Goal: Task Accomplishment & Management: Manage account settings

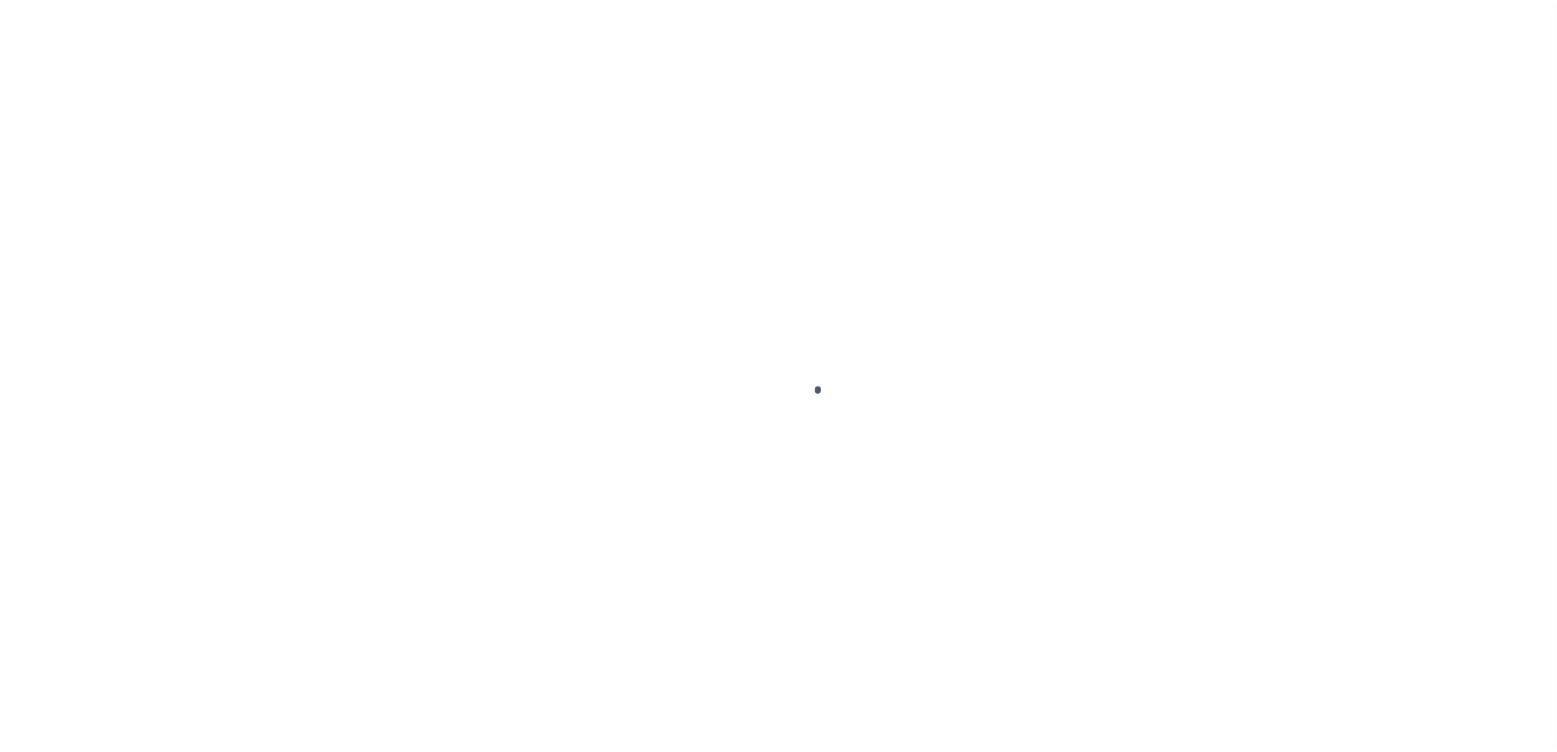
select select
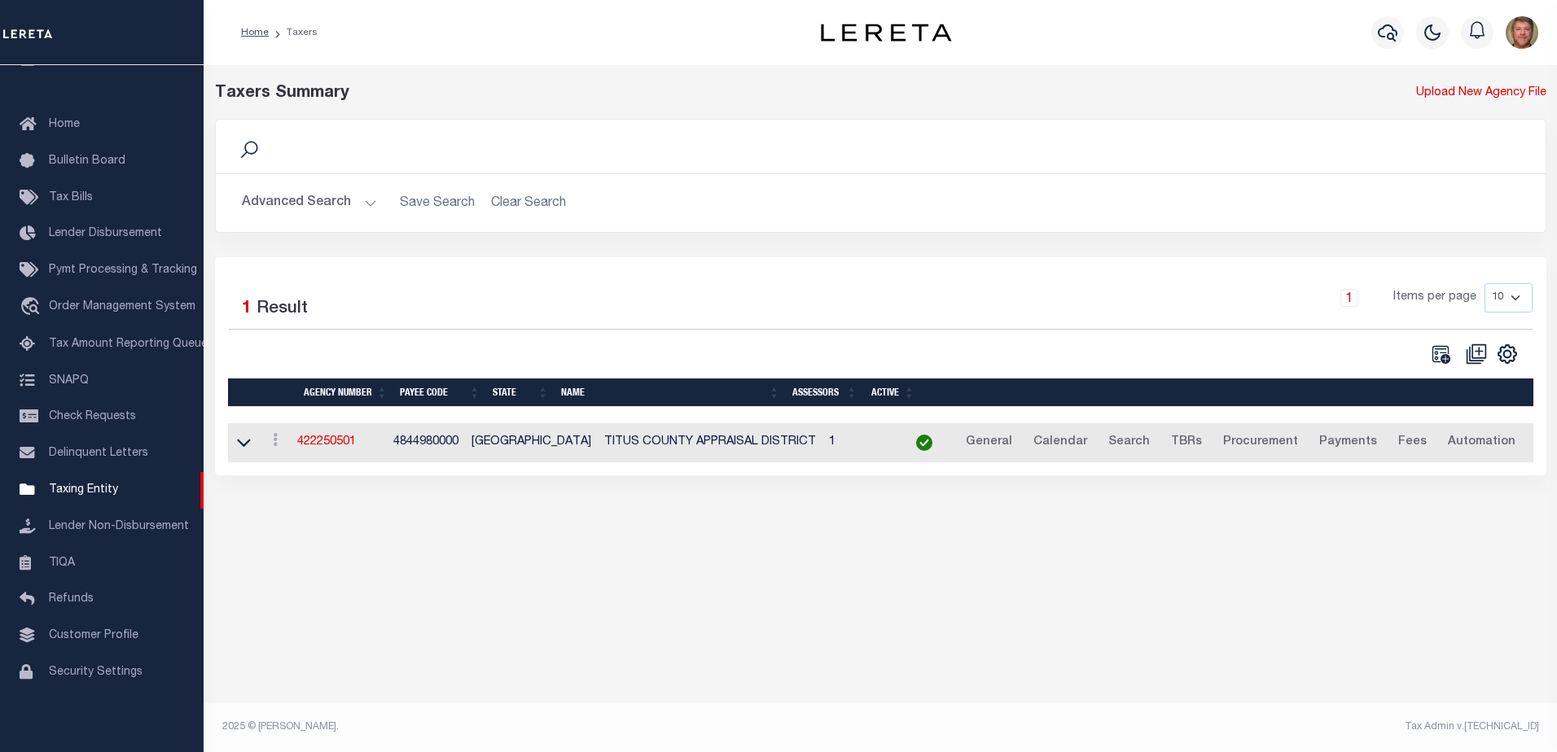
click at [322, 203] on button "Advanced Search" at bounding box center [309, 203] width 135 height 32
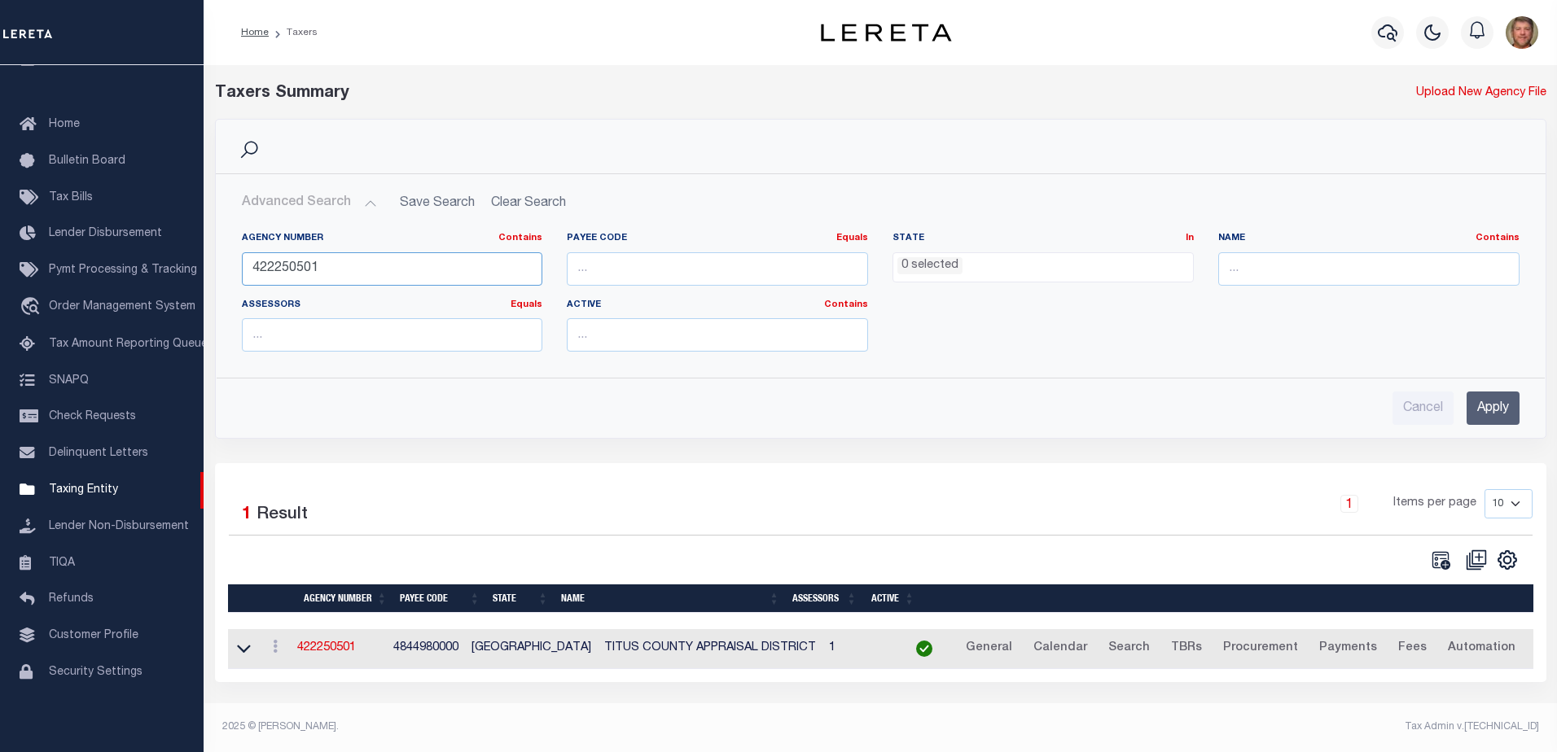
click at [330, 271] on input "422250501" at bounding box center [392, 268] width 301 height 33
drag, startPoint x: 323, startPoint y: 264, endPoint x: 243, endPoint y: 267, distance: 79.9
click at [243, 267] on input "422250501" at bounding box center [392, 268] width 301 height 33
type input "170090102"
click at [1506, 416] on input "Apply" at bounding box center [1492, 408] width 53 height 33
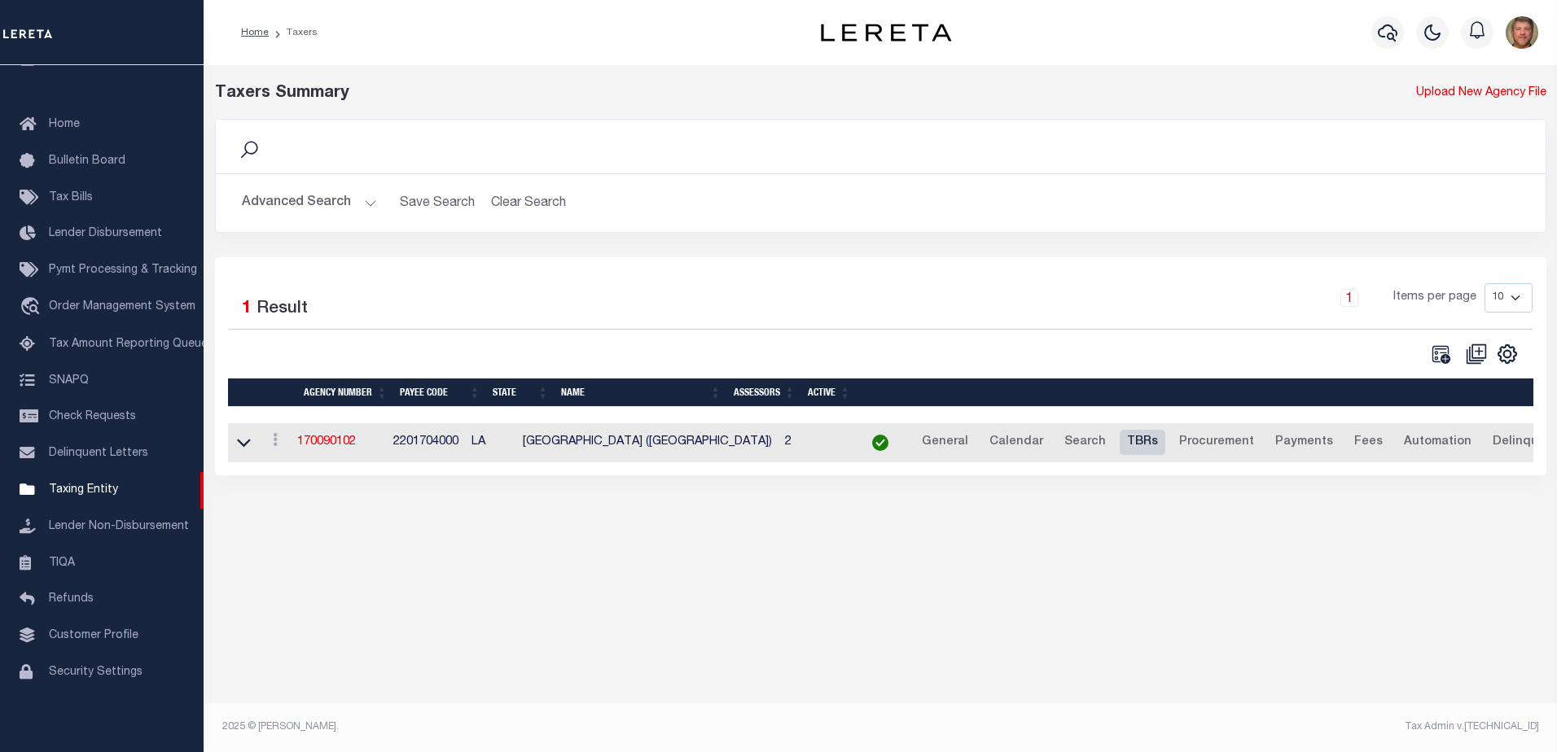
click at [1120, 442] on link "TBRs" at bounding box center [1143, 443] width 46 height 26
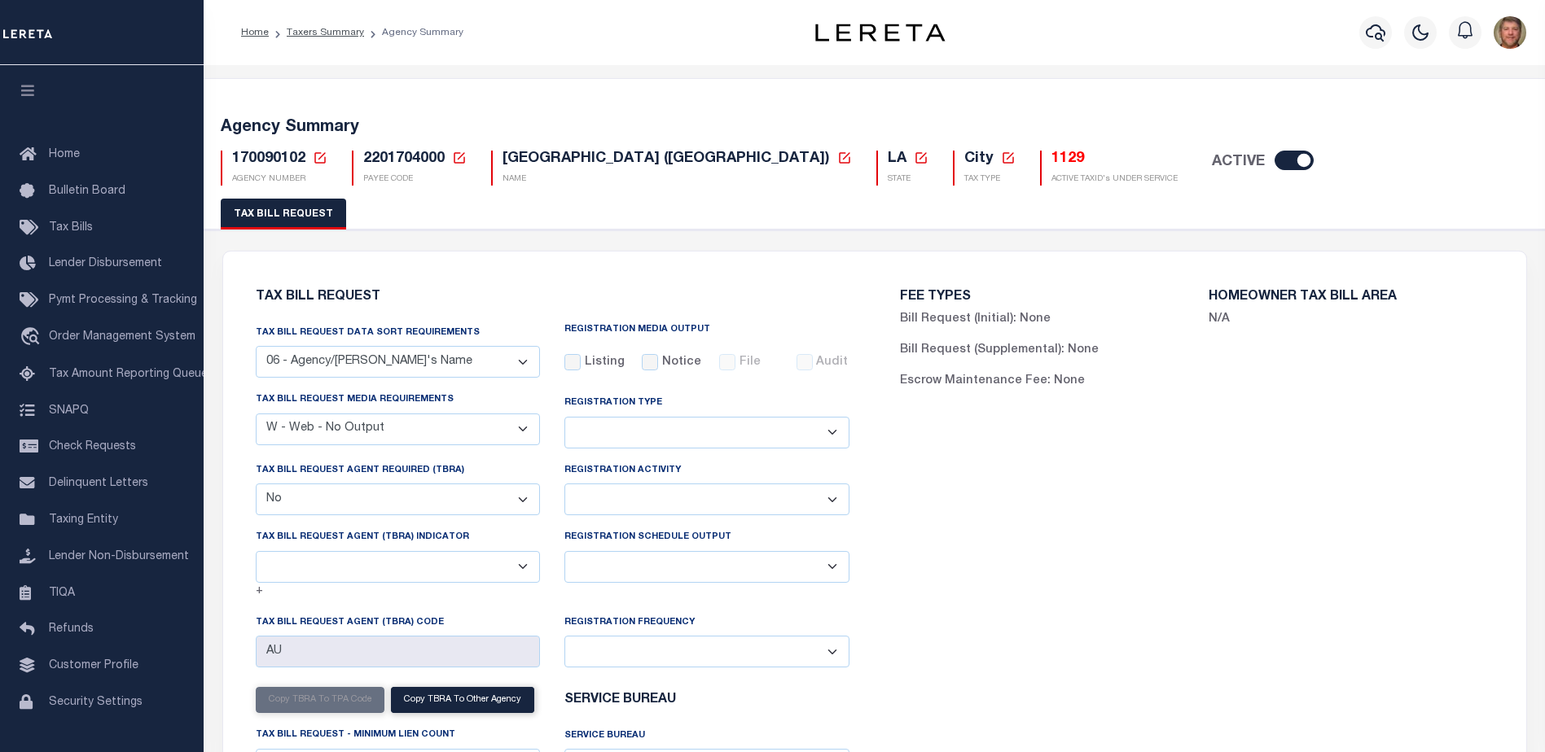
select select "29"
select select "23"
select select "false"
select select
select select "7803021001"
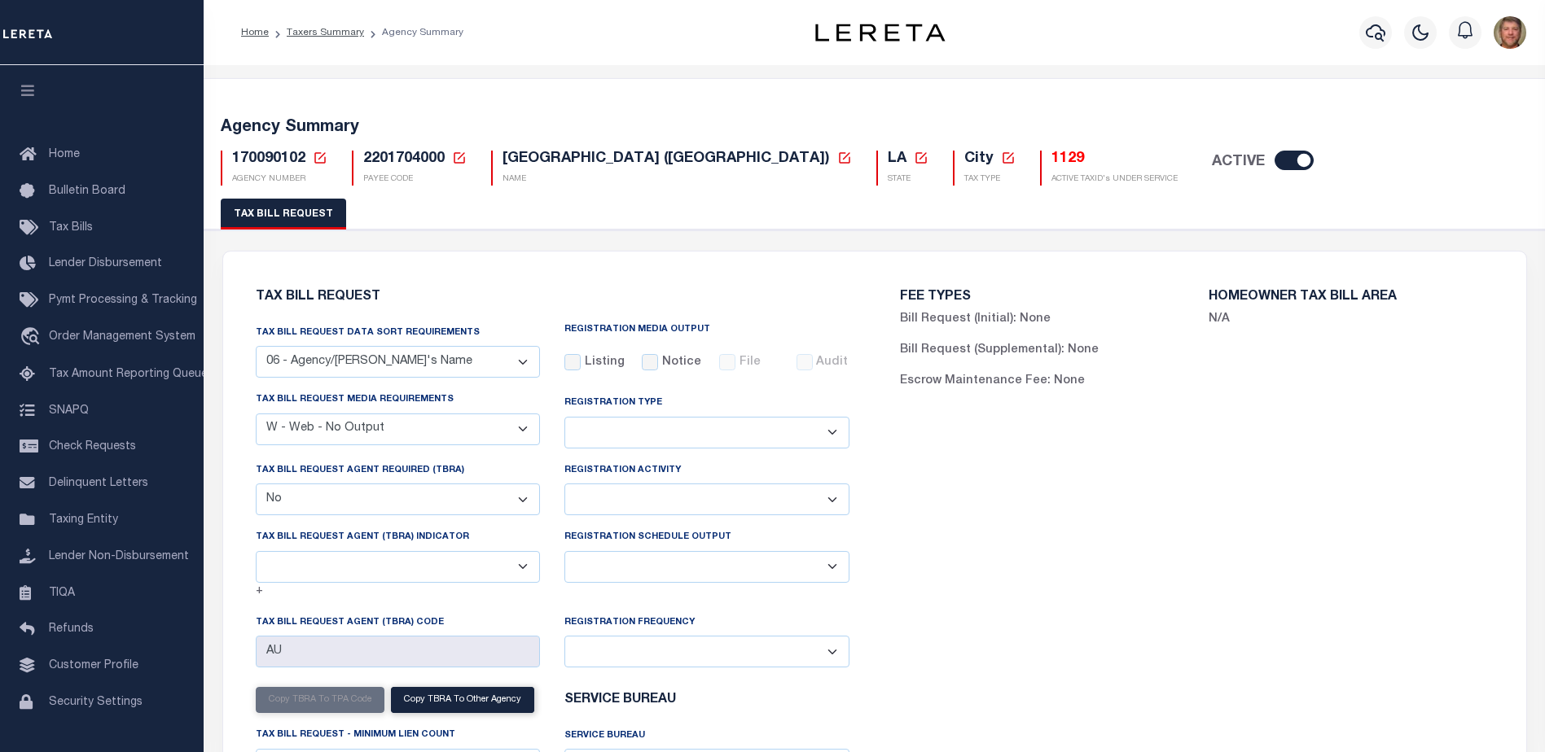
click at [747, 579] on select "Delta File Full File" at bounding box center [706, 567] width 285 height 32
select select "1"
click at [564, 554] on select "Delta File Full File" at bounding box center [706, 567] width 285 height 32
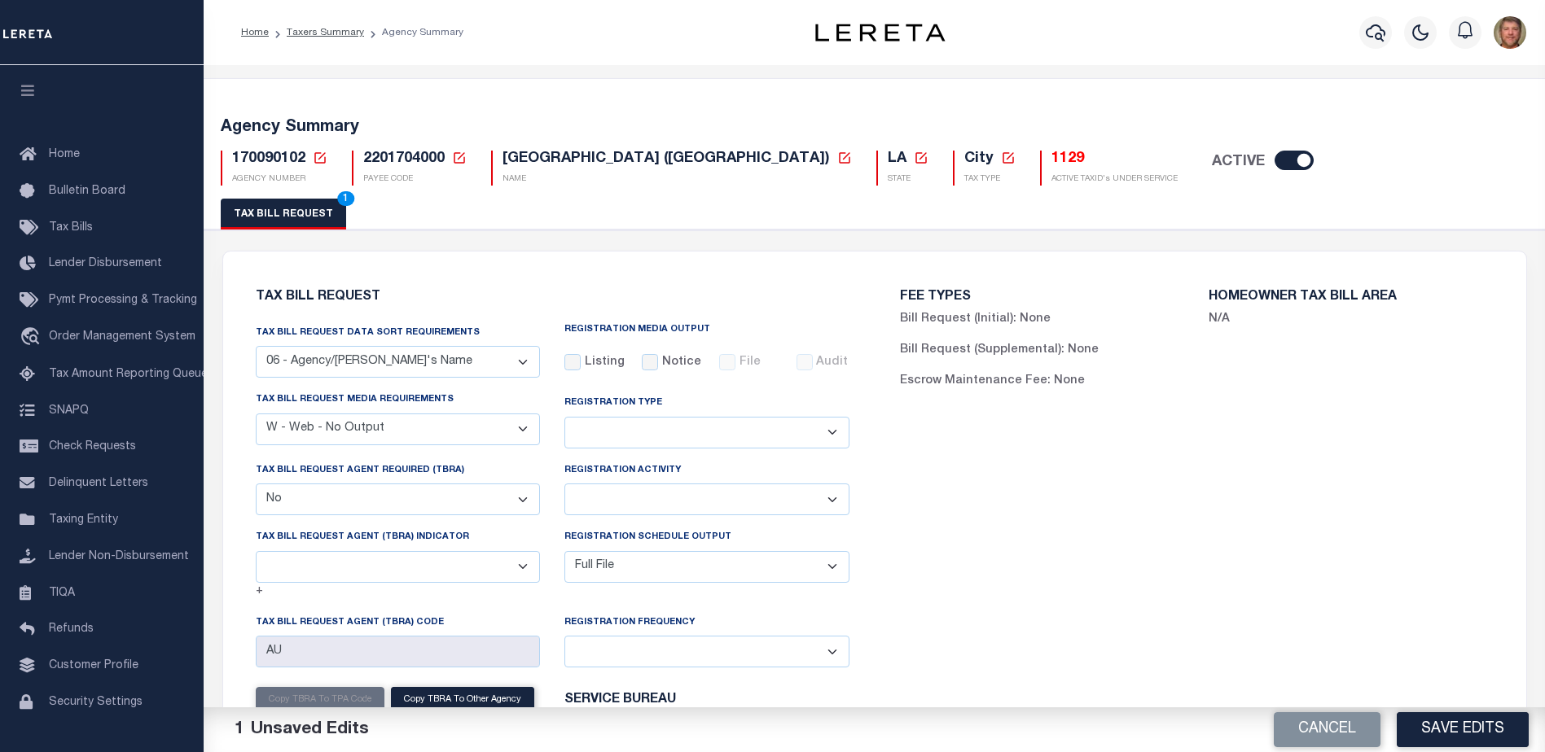
click at [1463, 734] on button "Save Edits" at bounding box center [1462, 729] width 132 height 35
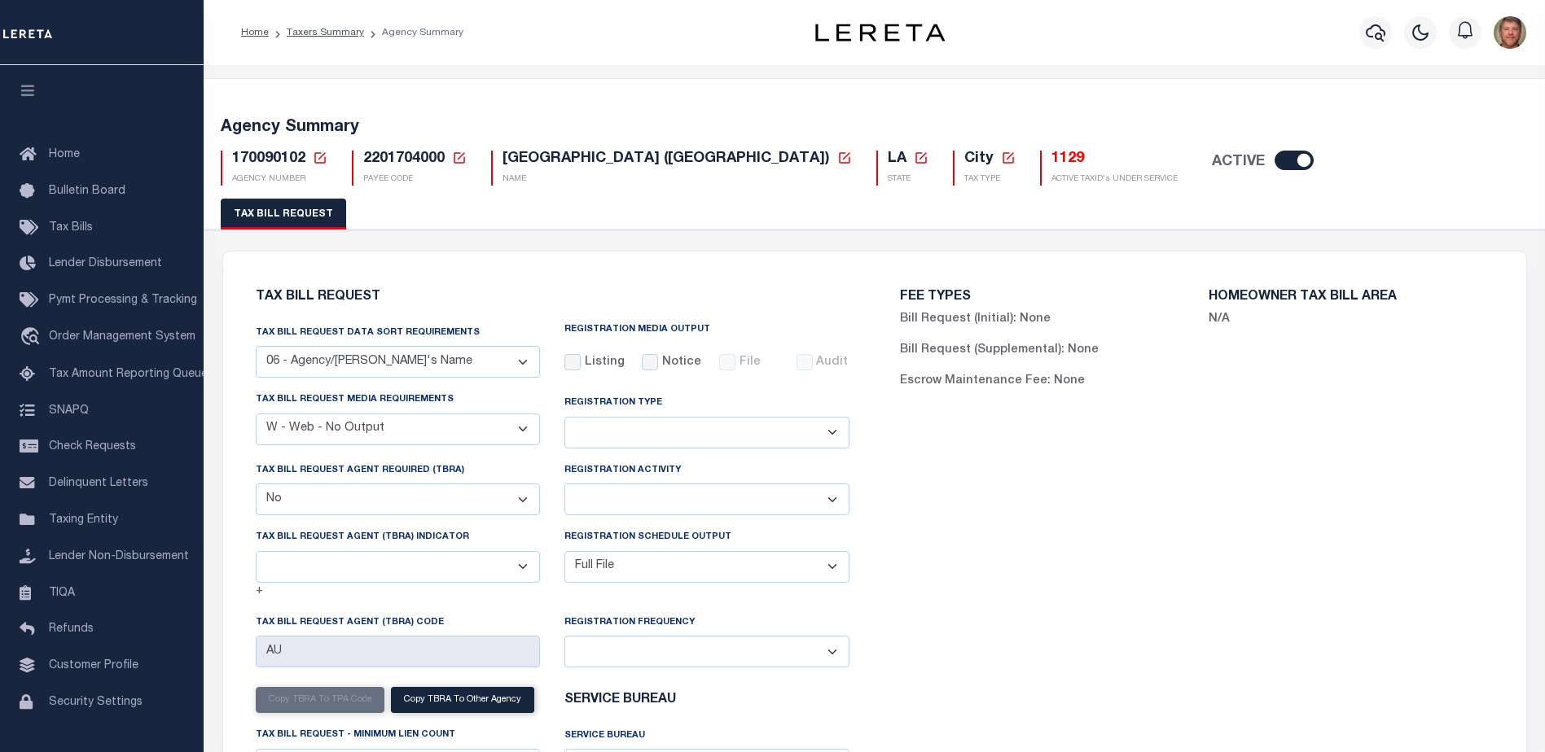
click at [318, 159] on icon at bounding box center [319, 157] width 11 height 11
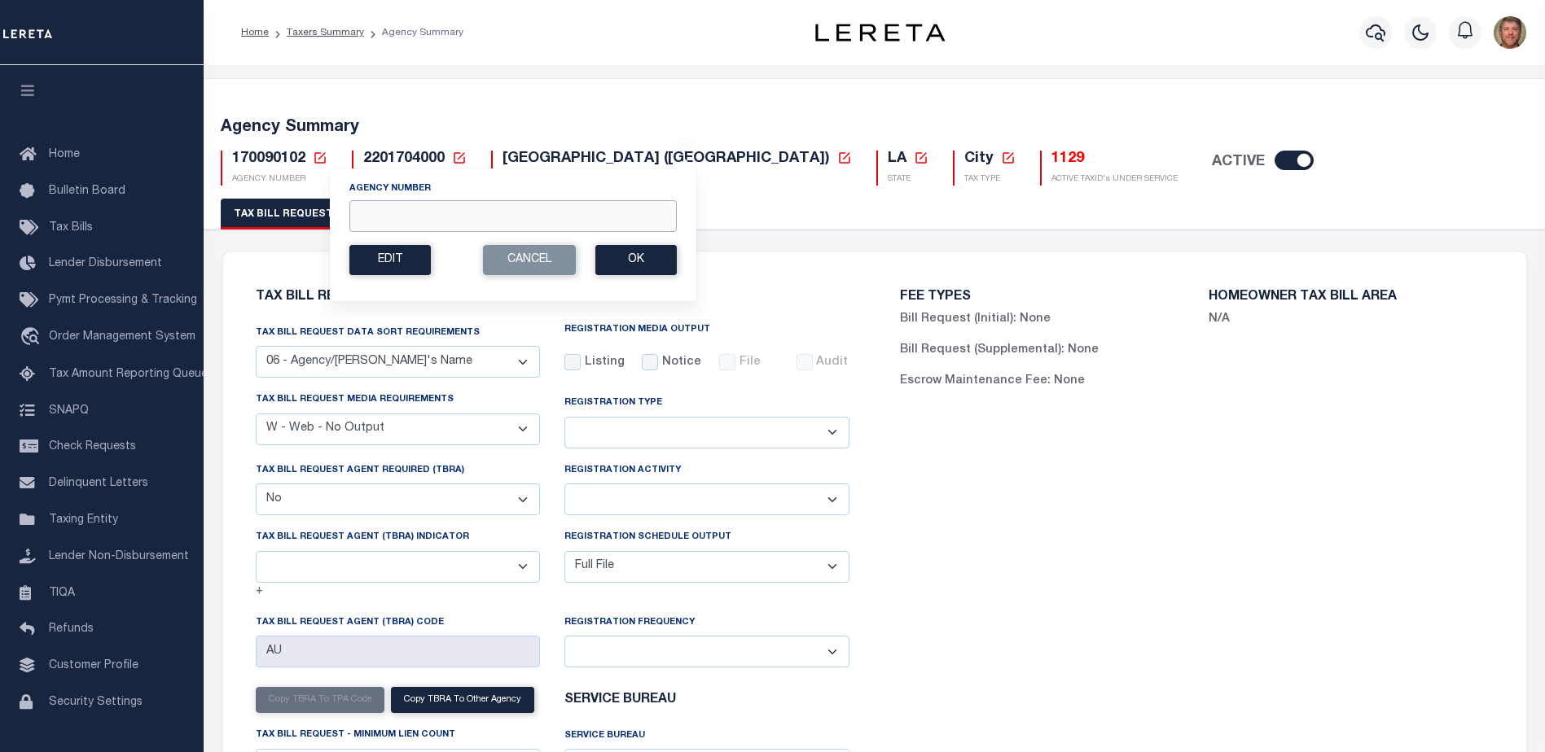
click at [392, 221] on input "Agency Number" at bounding box center [512, 216] width 327 height 32
type input "170090000"
click at [629, 264] on button "Ok" at bounding box center [635, 260] width 81 height 30
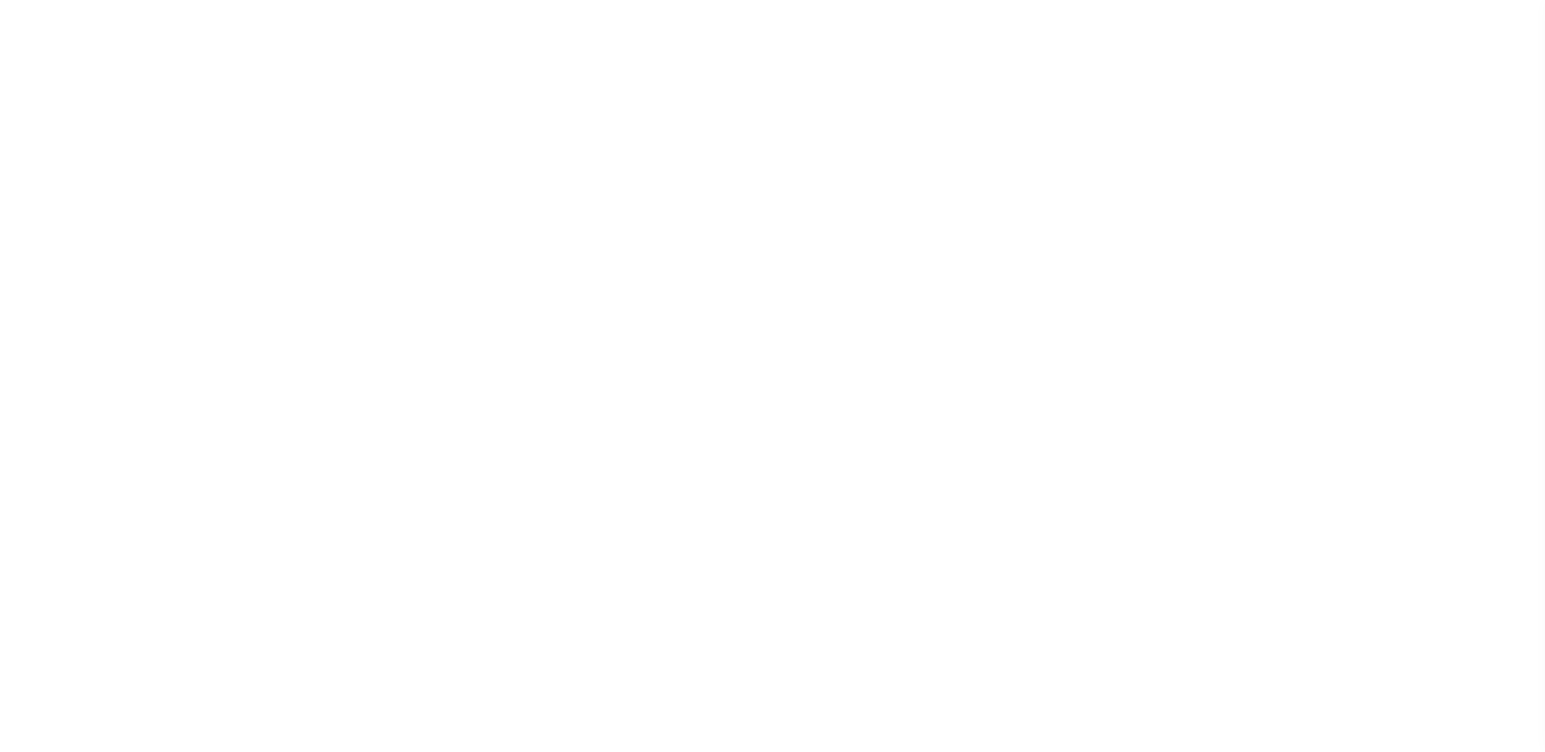
checkbox input "false"
select select "22"
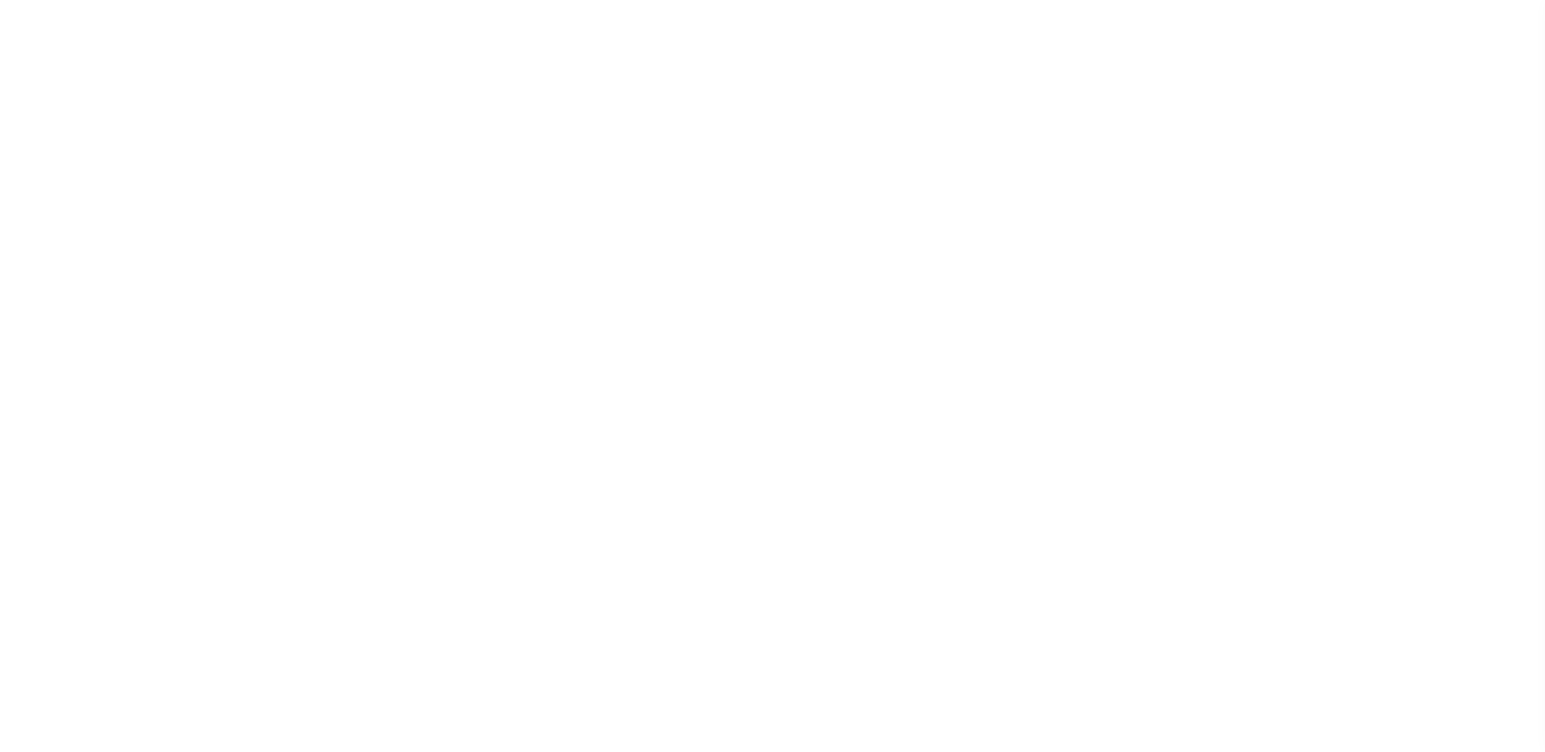
select select "false"
select select
select select "7803021001"
select select "2"
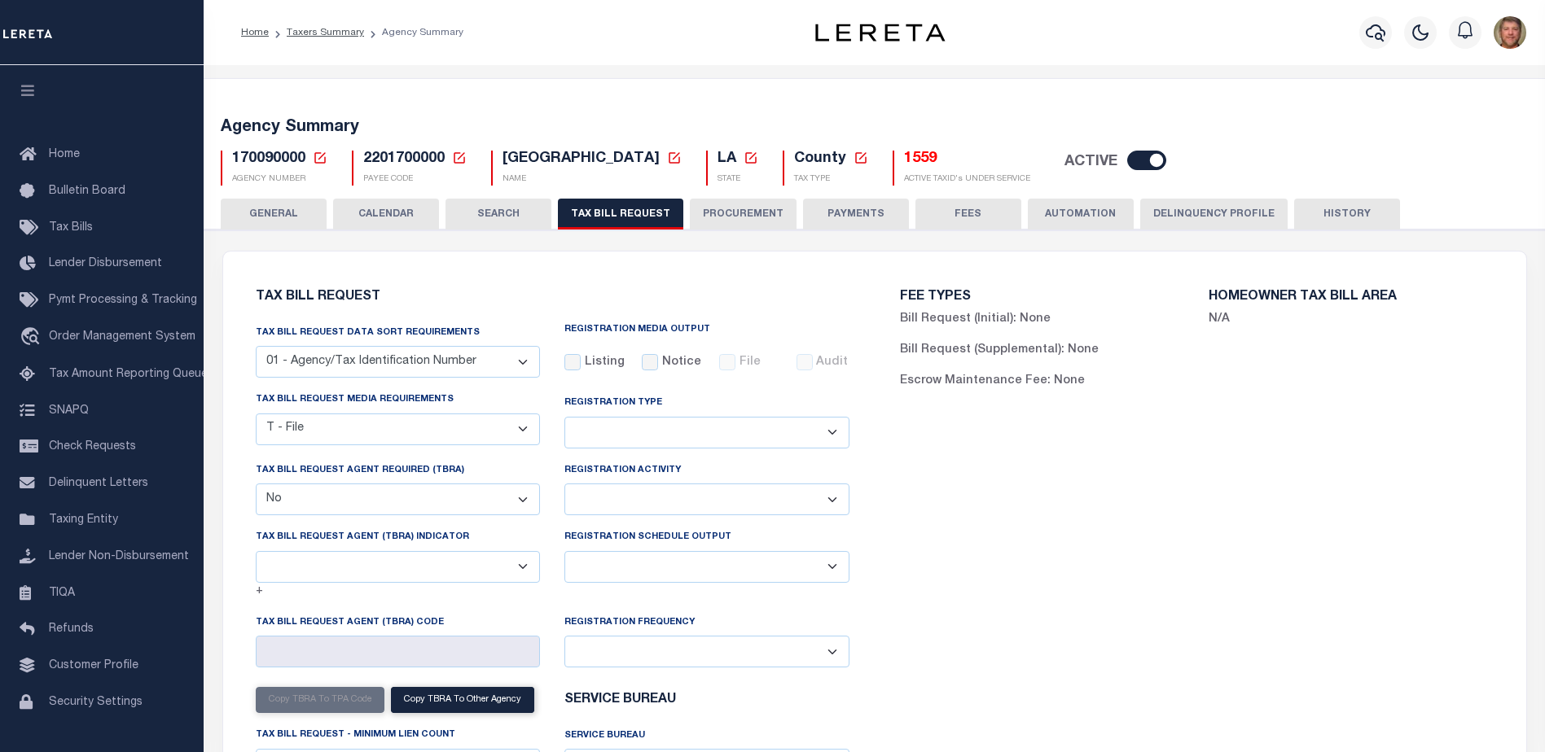
click at [638, 560] on select "Delta File Full File" at bounding box center [706, 567] width 285 height 32
select select "1"
click at [564, 554] on select "Delta File Full File" at bounding box center [706, 567] width 285 height 32
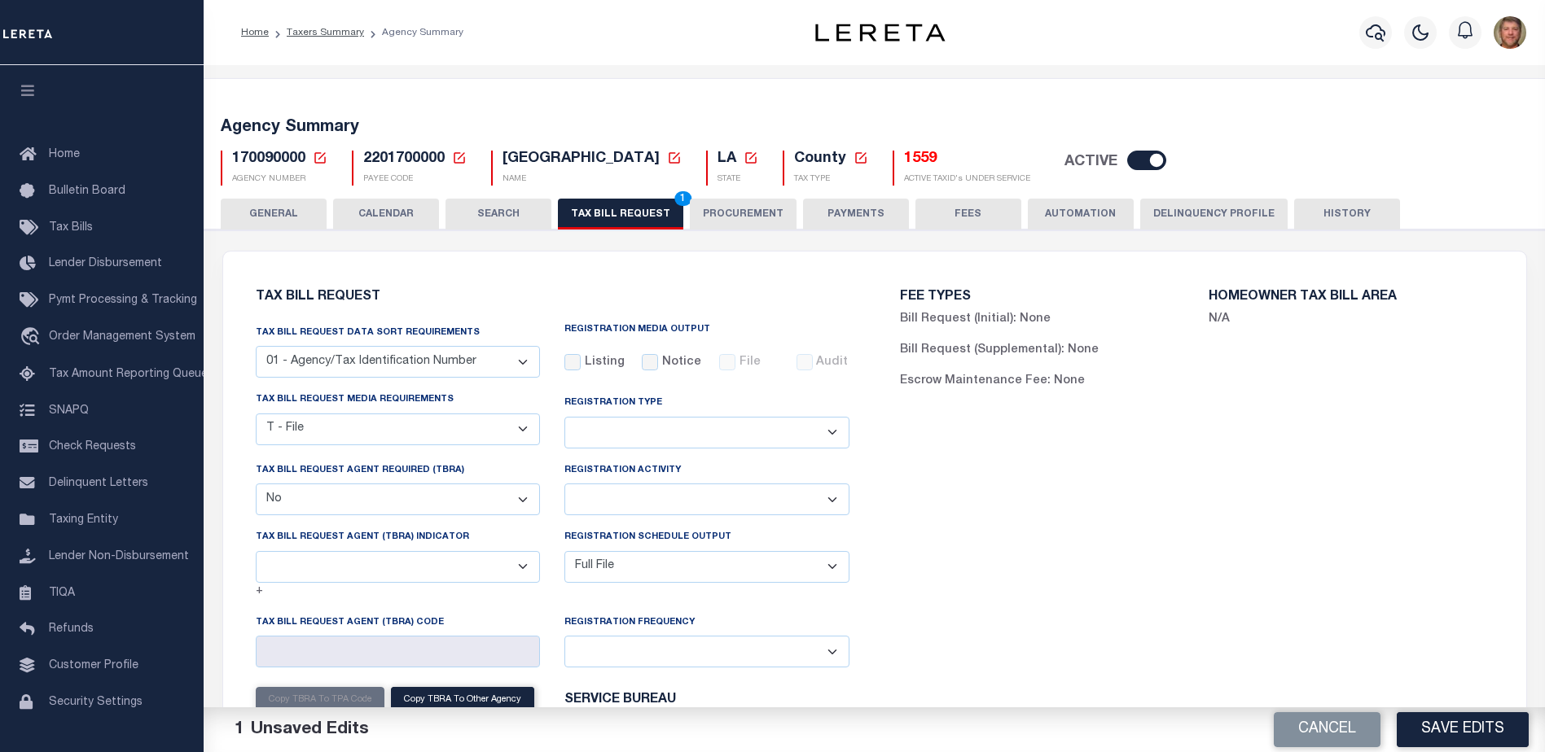
click at [1438, 719] on button "Save Edits" at bounding box center [1462, 729] width 132 height 35
click at [589, 220] on button "TAX BILL REQUEST 1" at bounding box center [620, 214] width 125 height 31
click at [1435, 708] on div "Cancel Save Edits" at bounding box center [1210, 731] width 671 height 46
click at [1441, 717] on button "Save Edits" at bounding box center [1462, 729] width 132 height 35
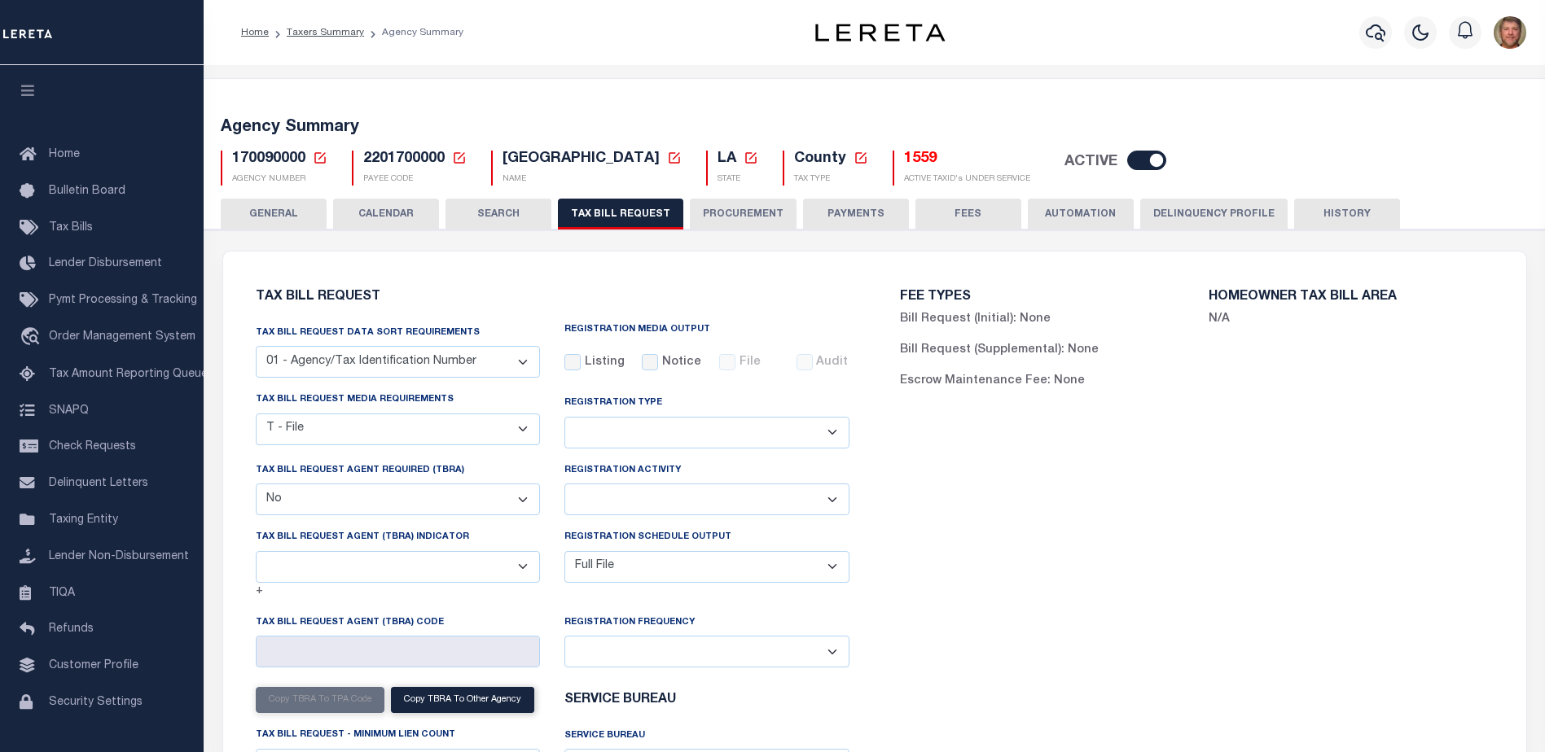
click at [607, 61] on div "Home Taxers Summary Agency Summary Profile Sign out" at bounding box center [874, 32] width 1341 height 65
